Goal: Book appointment/travel/reservation

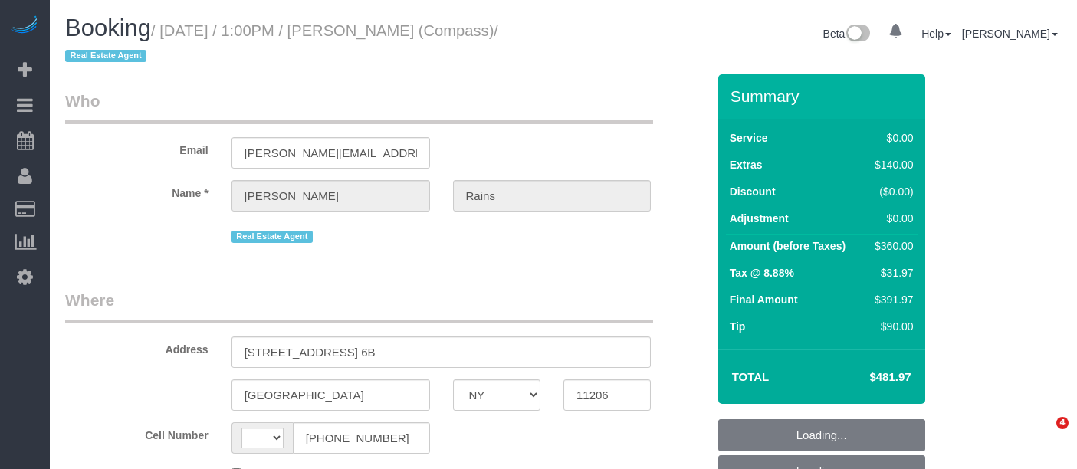
select select "NY"
select select "object:498"
select select "string:[GEOGRAPHIC_DATA]"
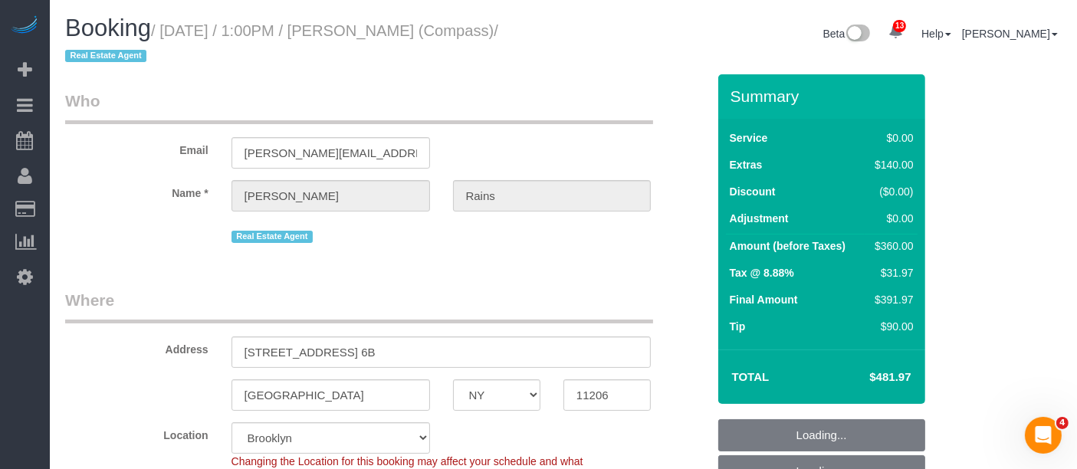
select select "string:stripe-pm_1S4Q8b4VGloSiKo7y8bTb64Z"
select select "2"
select select "spot1"
select select "number:89"
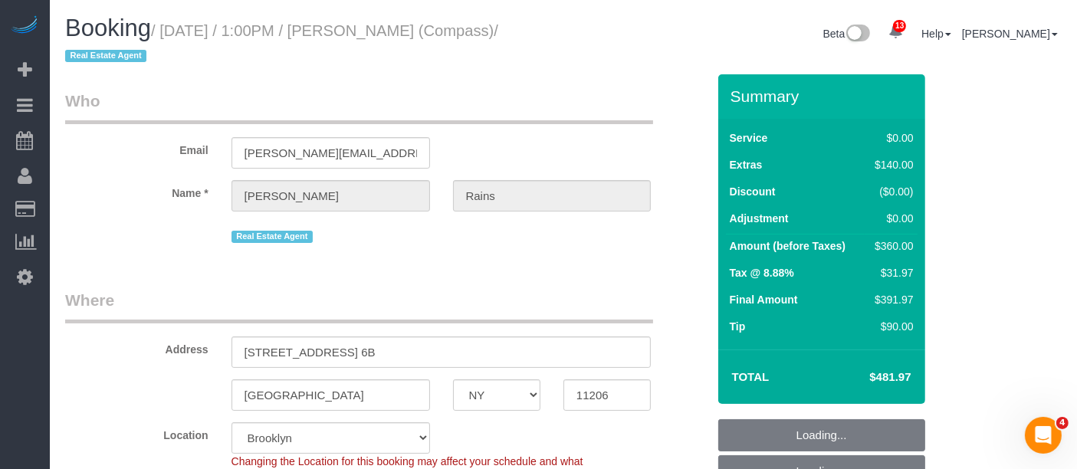
select select "number:90"
select select "number:15"
select select "number:5"
select select "object:1004"
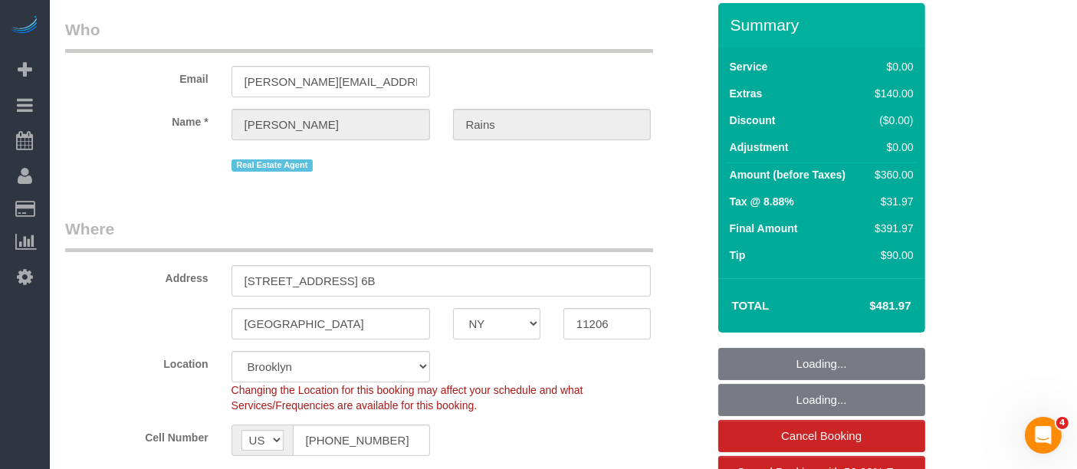
select select "2"
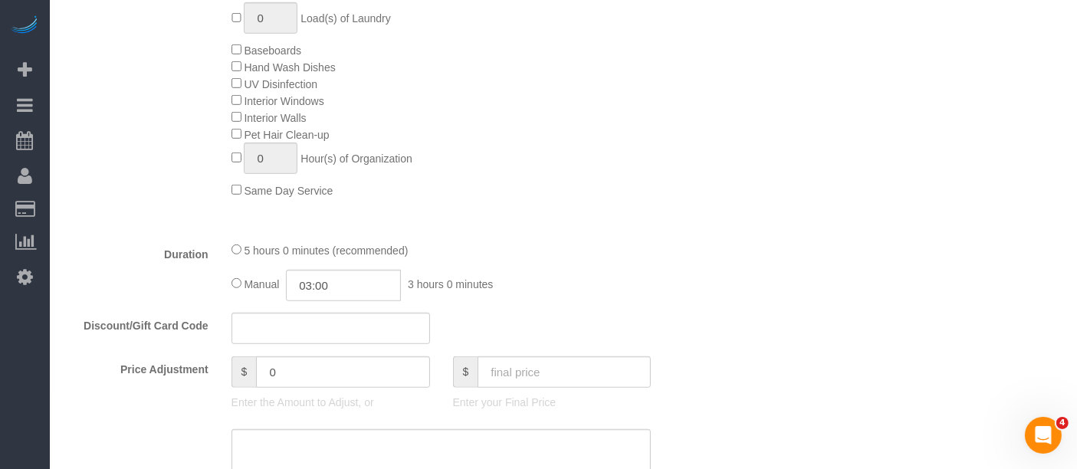
scroll to position [1022, 0]
